Goal: Task Accomplishment & Management: Manage account settings

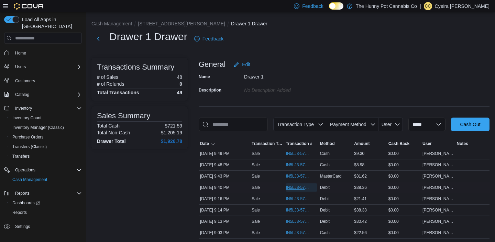
click at [293, 191] on span "IN5LJ3-5765424" at bounding box center [297, 187] width 24 height 5
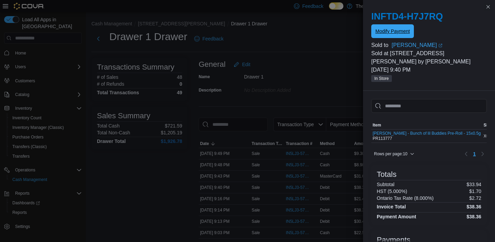
click at [387, 35] on span "Modify Payment" at bounding box center [392, 31] width 34 height 7
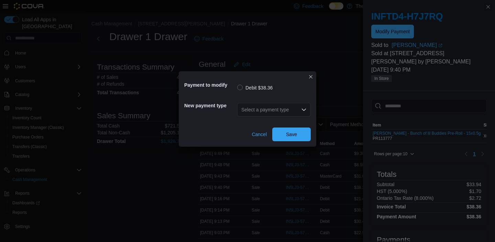
click at [285, 114] on div "Select a payment type" at bounding box center [273, 110] width 73 height 14
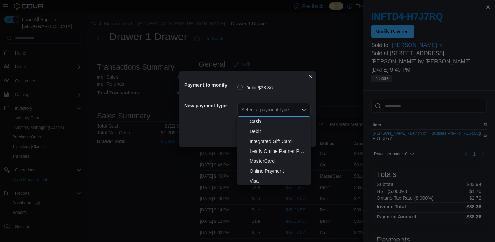
click at [268, 182] on span "Visa" at bounding box center [277, 181] width 57 height 7
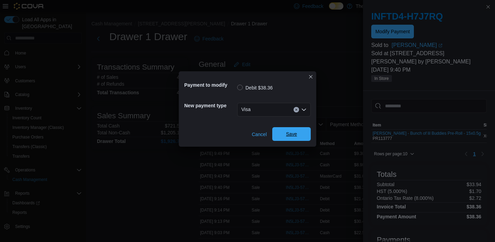
click at [288, 136] on span "Save" at bounding box center [291, 134] width 11 height 7
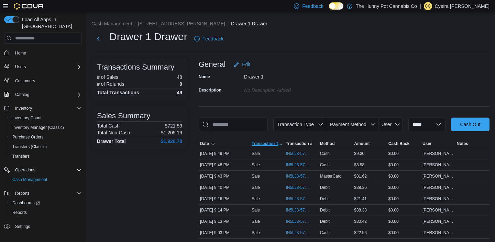
scroll to position [34, 0]
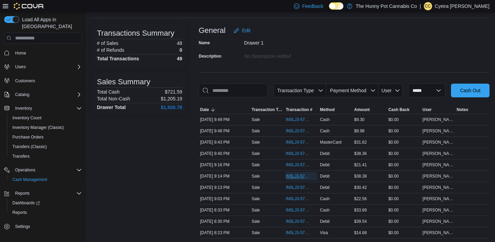
click at [290, 179] on span "IN5LJ3-5765203" at bounding box center [297, 176] width 24 height 5
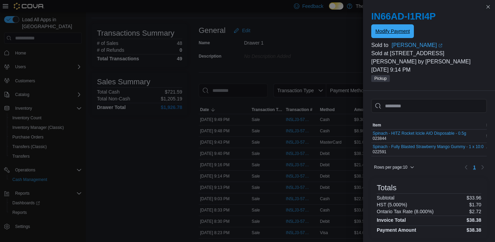
click at [403, 29] on span "Modify Payment" at bounding box center [392, 31] width 34 height 7
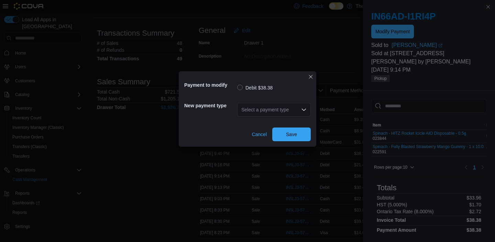
click at [308, 111] on div "Select a payment type" at bounding box center [273, 110] width 73 height 14
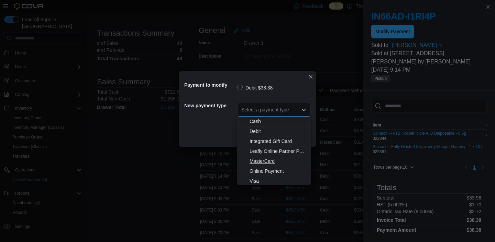
click at [269, 162] on span "MasterCard" at bounding box center [277, 161] width 57 height 7
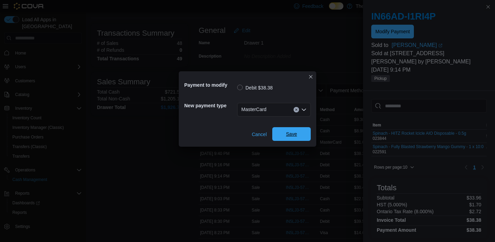
click at [297, 131] on span "Save" at bounding box center [291, 134] width 30 height 14
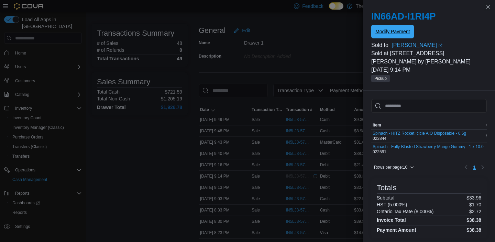
scroll to position [0, 0]
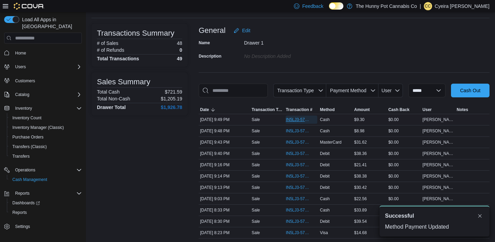
click at [298, 123] on span "IN5LJ3-5765502" at bounding box center [297, 119] width 24 height 5
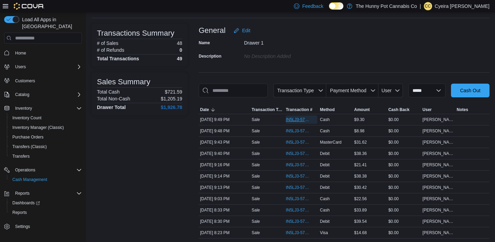
click at [294, 123] on span "IN5LJ3-5765502" at bounding box center [297, 119] width 24 height 5
click at [295, 134] on span "IN5LJ3-5765491" at bounding box center [297, 130] width 24 height 5
click at [297, 145] on span "IN5LJ3-5765459" at bounding box center [297, 142] width 24 height 5
click at [297, 157] on span "IN5LJ3-5765424" at bounding box center [297, 153] width 24 height 5
